Goal: Check status: Check status

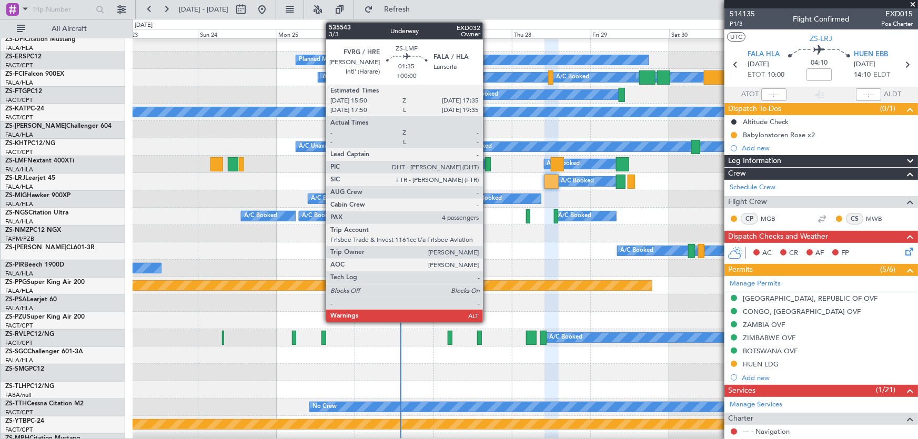
scroll to position [191, 0]
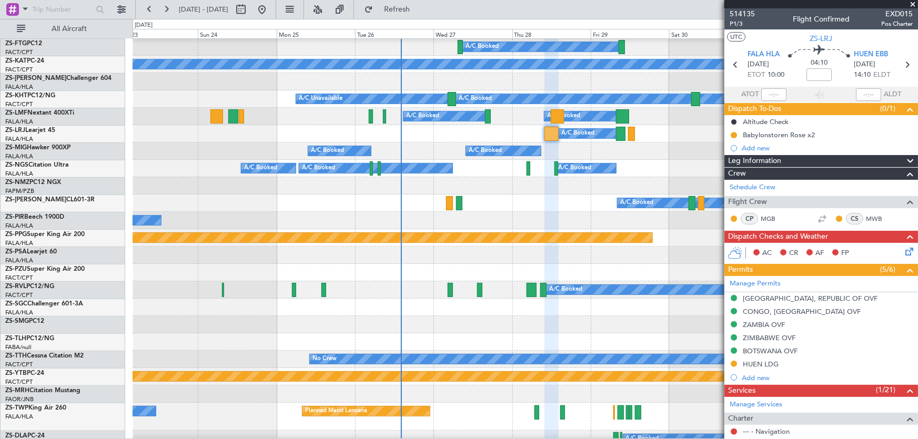
click at [613, 269] on div at bounding box center [525, 272] width 785 height 17
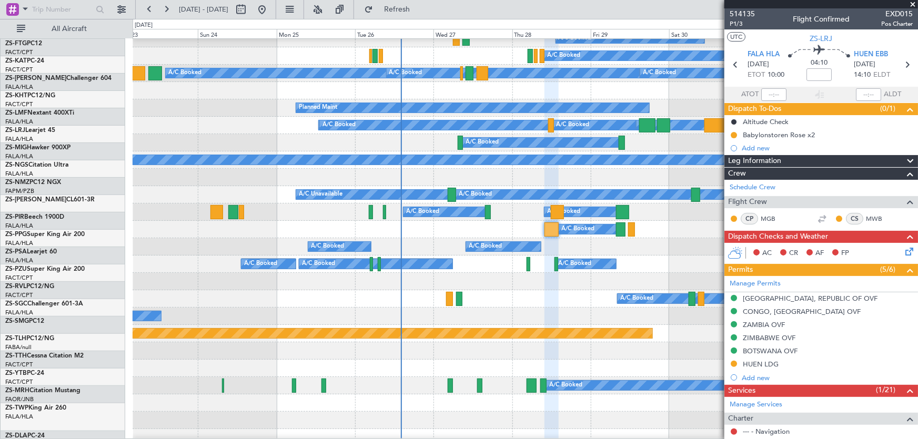
scroll to position [95, 0]
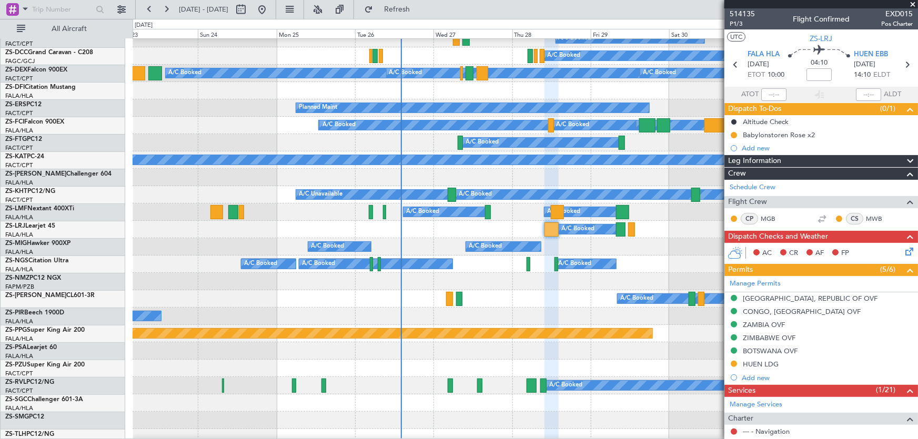
click at [913, 1] on span at bounding box center [912, 4] width 11 height 9
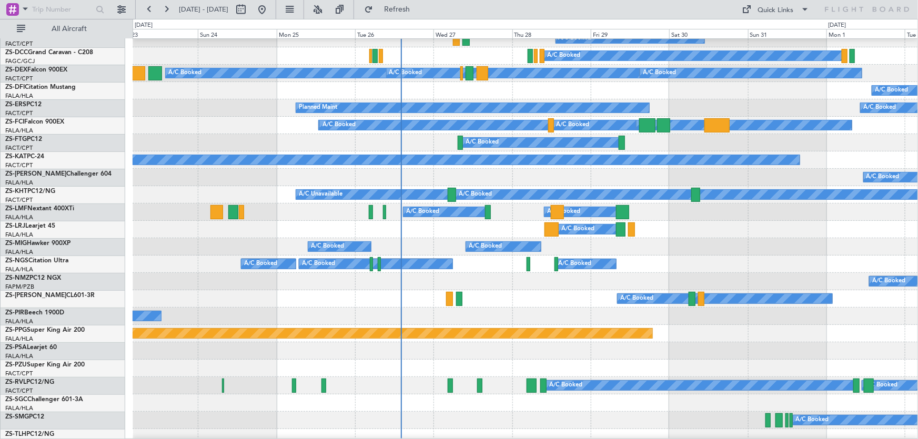
click at [139, 256] on div "A/C Booked A/C Booked A/C Booked A/C Booked" at bounding box center [525, 246] width 785 height 17
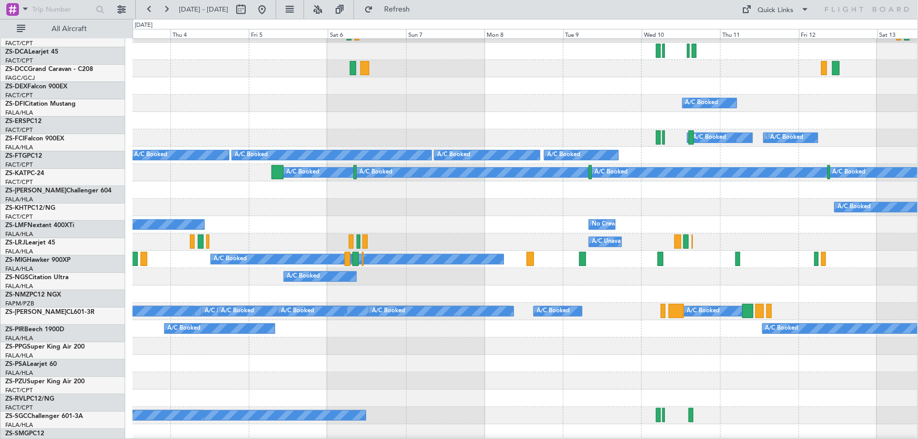
scroll to position [66, 0]
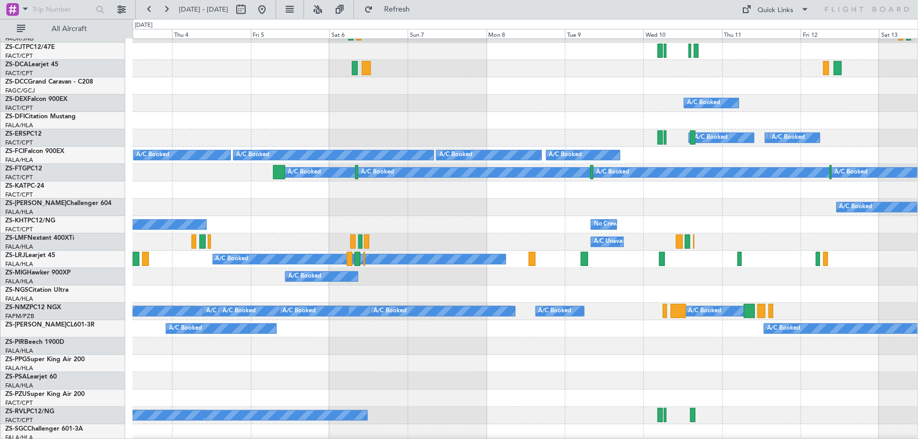
click at [414, 214] on div "A/C Booked A/C Booked" at bounding box center [525, 207] width 785 height 17
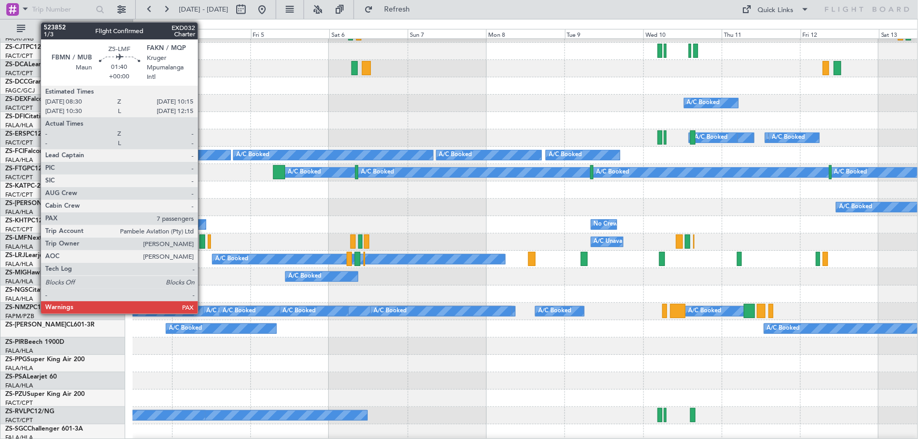
click at [202, 241] on div at bounding box center [202, 242] width 6 height 14
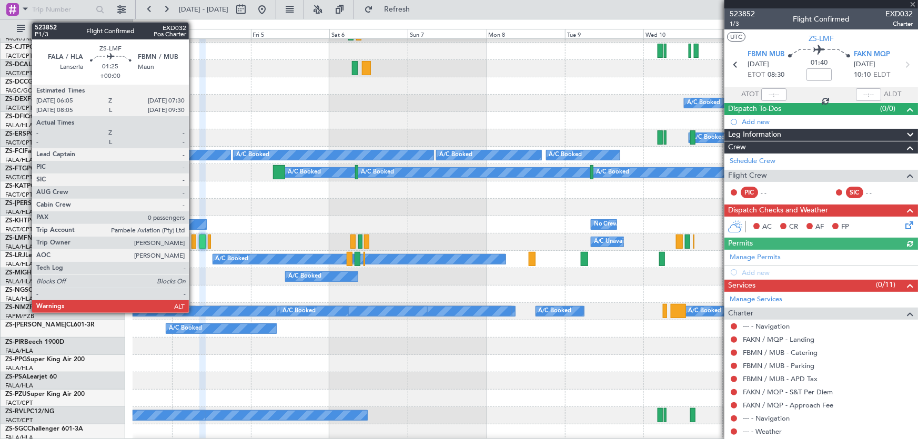
click at [194, 240] on div at bounding box center [193, 242] width 5 height 14
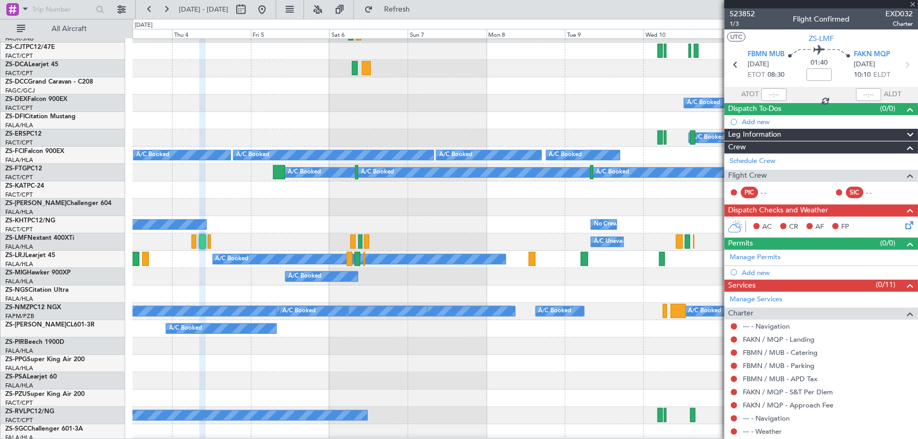
type input "0"
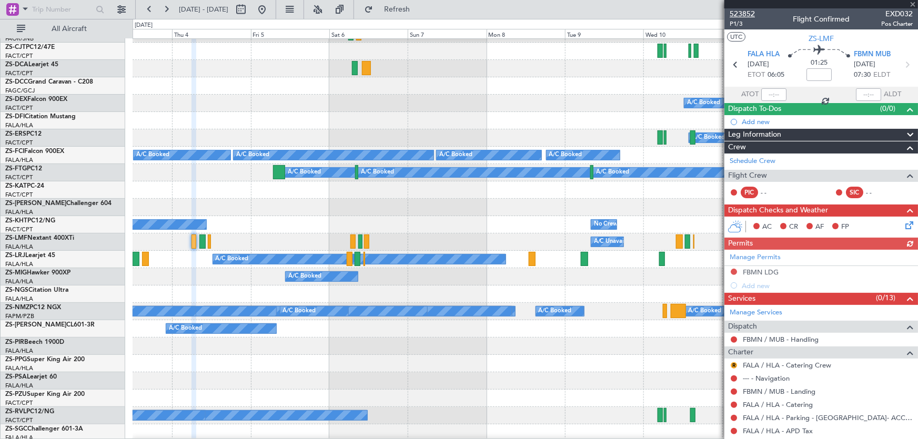
click at [740, 11] on span "523852" at bounding box center [741, 13] width 25 height 11
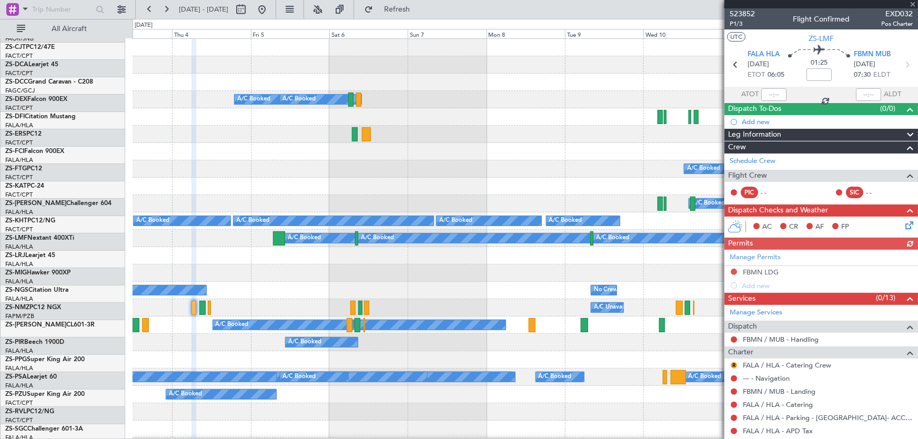
scroll to position [0, 0]
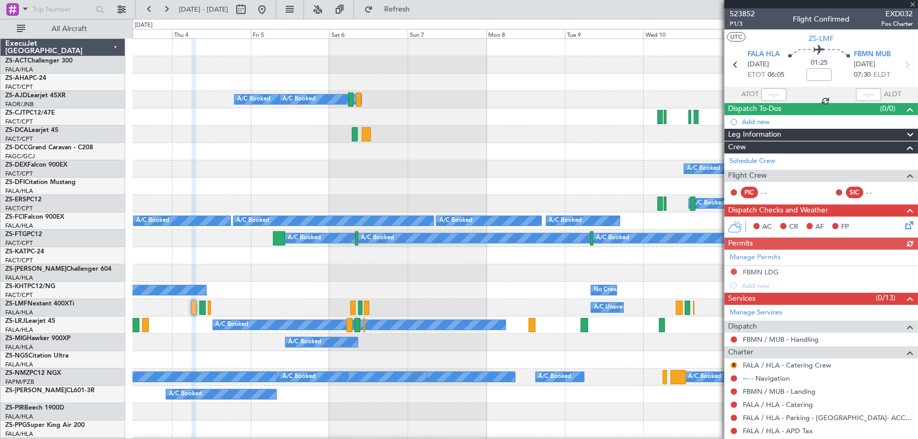
click at [911, 5] on div at bounding box center [821, 4] width 194 height 8
click at [912, 3] on div at bounding box center [821, 4] width 194 height 8
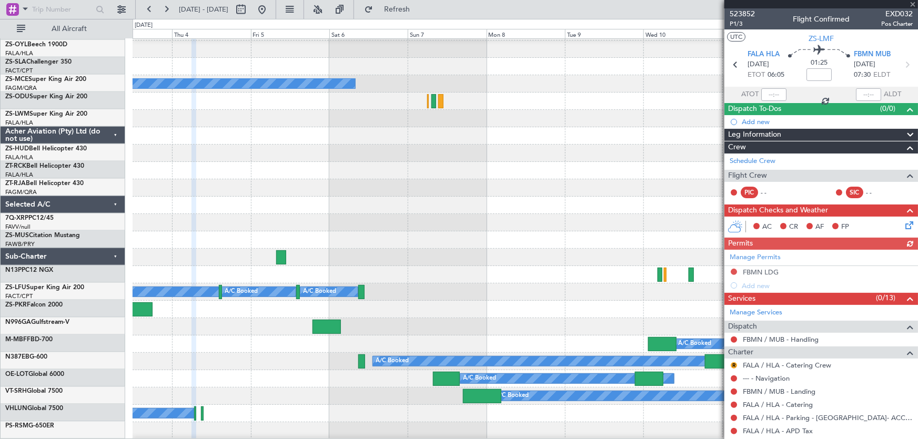
scroll to position [685, 0]
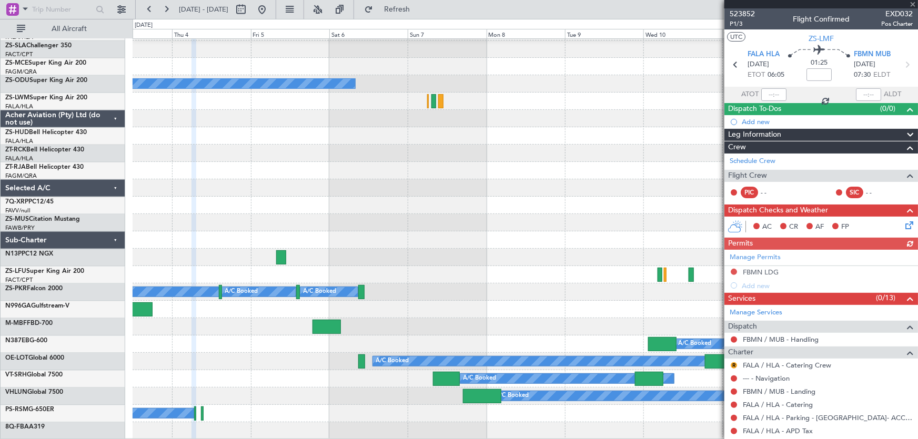
click at [810, 204] on fb-app "[DATE] - [DATE] Refresh Quick Links All Aircraft A/C Booked A/C Booked A/C Book…" at bounding box center [459, 223] width 918 height 431
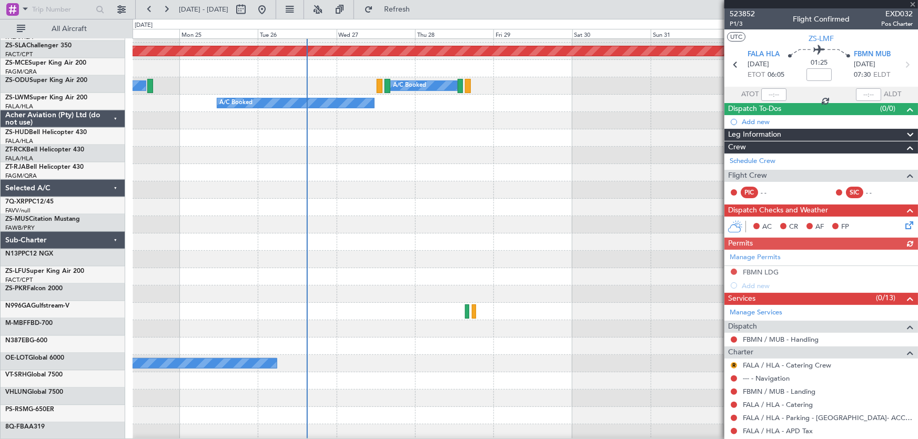
click at [636, 261] on div at bounding box center [525, 259] width 785 height 17
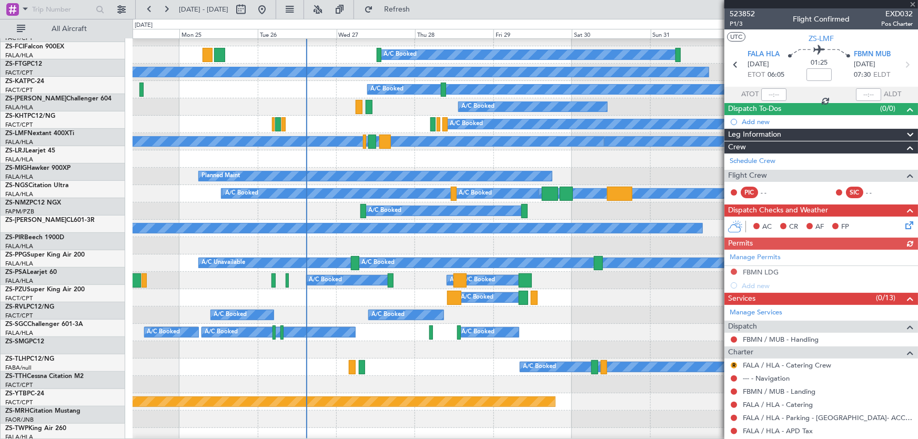
scroll to position [0, 0]
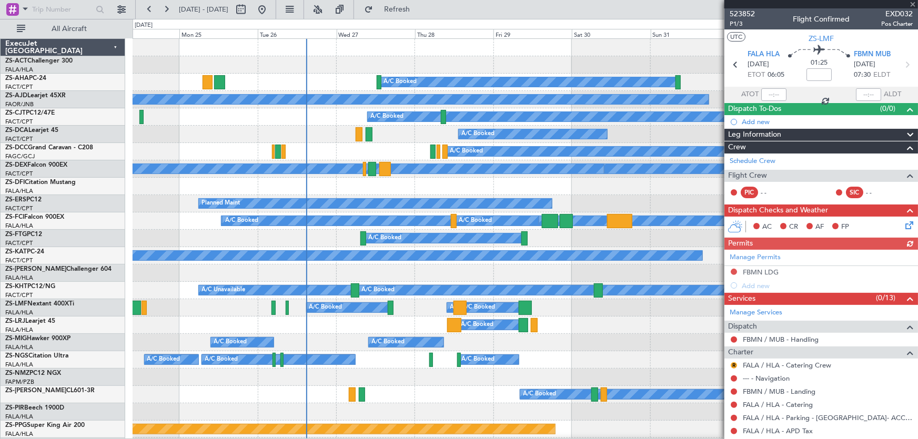
click at [645, 357] on div "A/C Booked A/C Booked A/C Booked A/C Booked A/C Booked A/C Booked A/C Booked" at bounding box center [525, 359] width 785 height 17
